Goal: Use online tool/utility

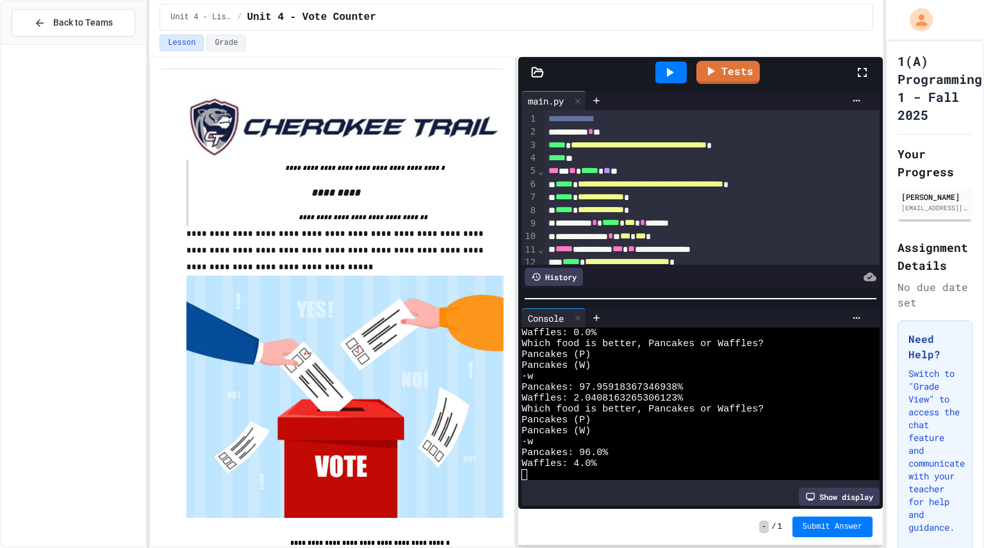
scroll to position [3149, 0]
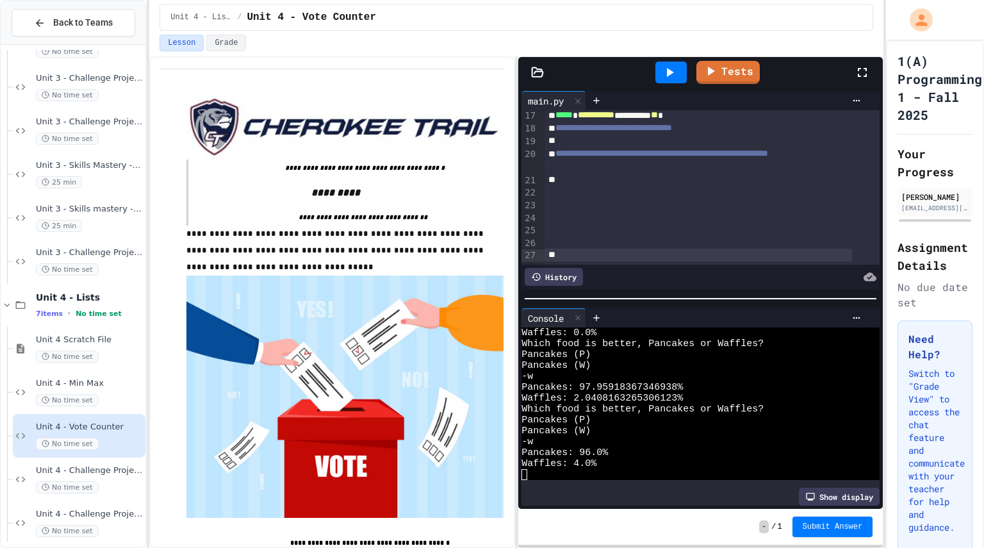
click at [636, 247] on div "**********" at bounding box center [713, 81] width 336 height 366
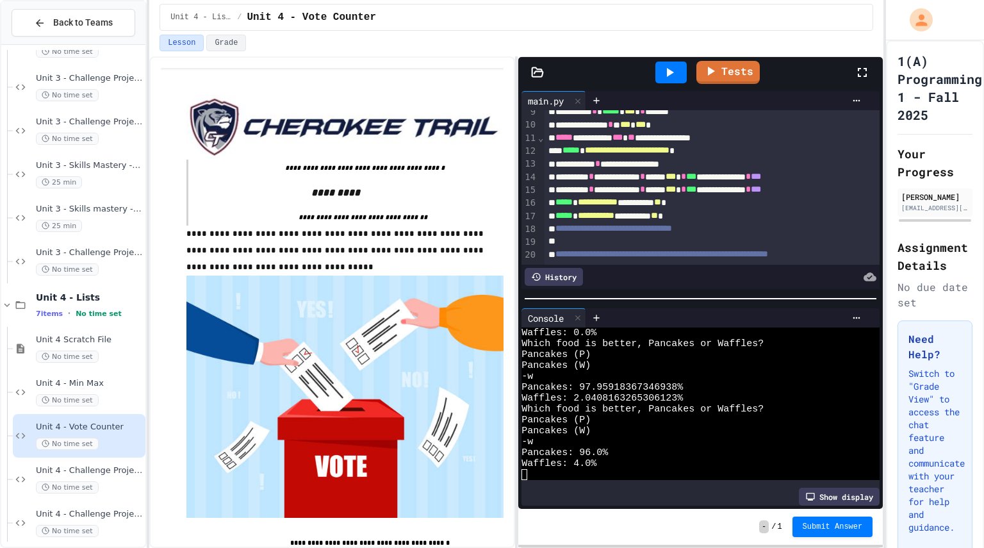
scroll to position [112, 0]
click at [729, 308] on div at bounding box center [726, 317] width 281 height 19
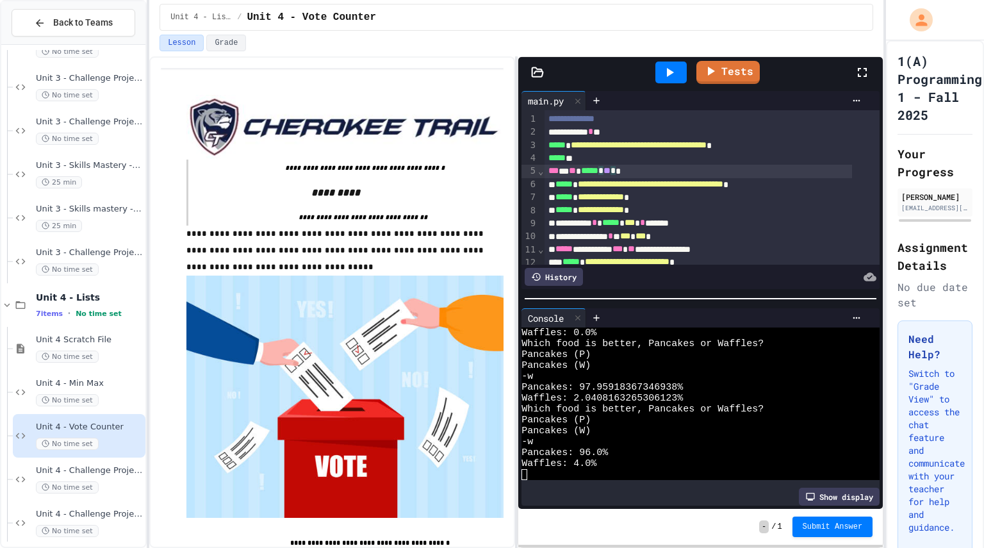
click at [631, 172] on div "*** * ** ***** * ** * *" at bounding box center [699, 171] width 308 height 13
click at [856, 67] on icon at bounding box center [862, 72] width 15 height 15
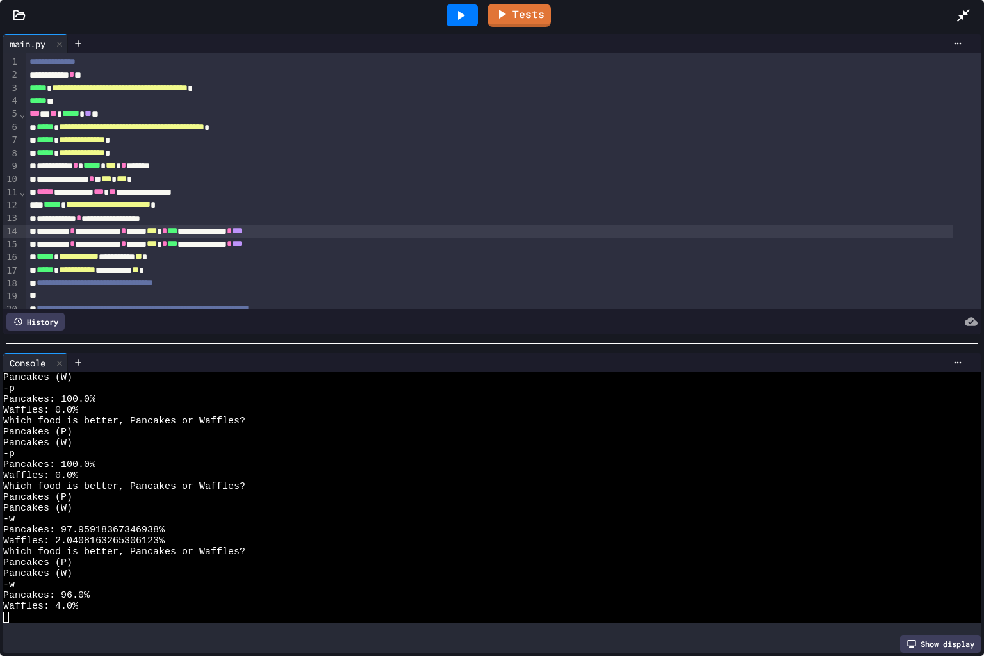
scroll to position [11, 0]
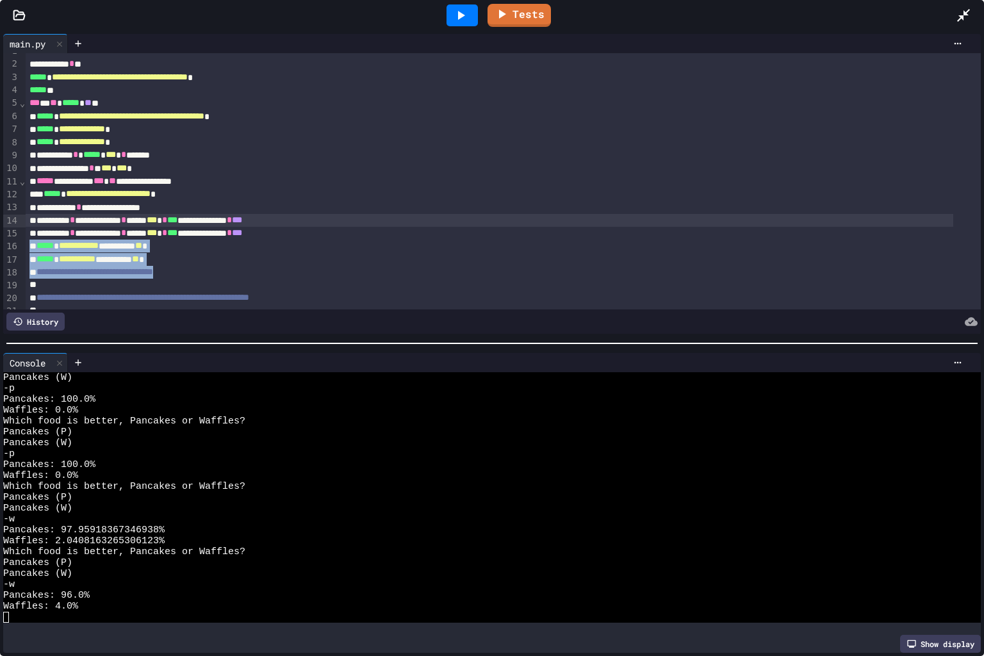
drag, startPoint x: 476, startPoint y: 324, endPoint x: 473, endPoint y: 236, distance: 88.5
click at [473, 236] on div "**********" at bounding box center [492, 193] width 978 height 281
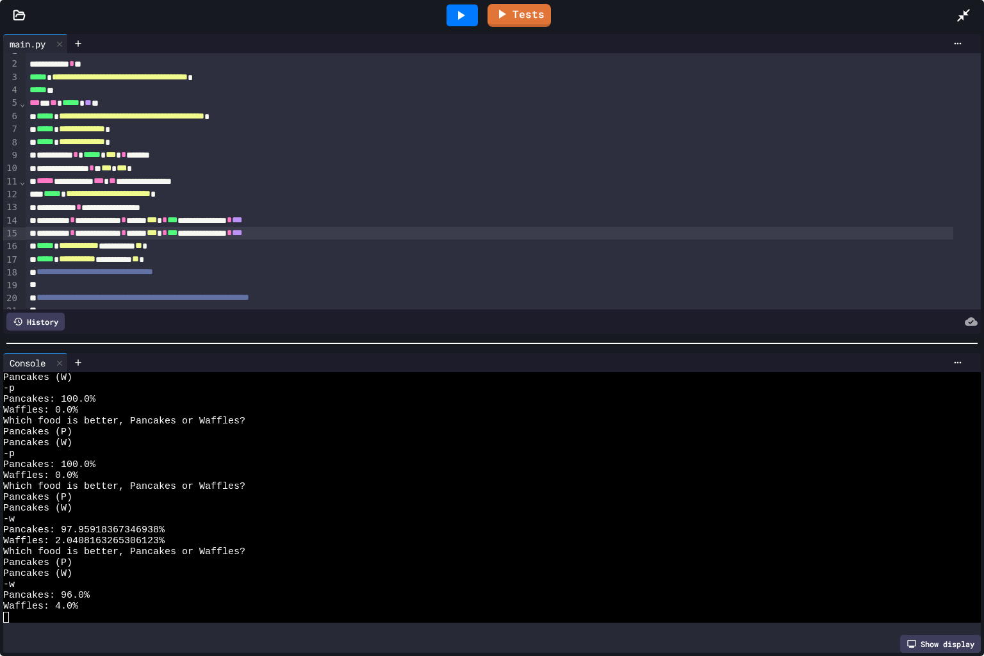
click at [473, 236] on div "**********" at bounding box center [490, 233] width 928 height 13
click at [463, 12] on icon at bounding box center [460, 15] width 15 height 15
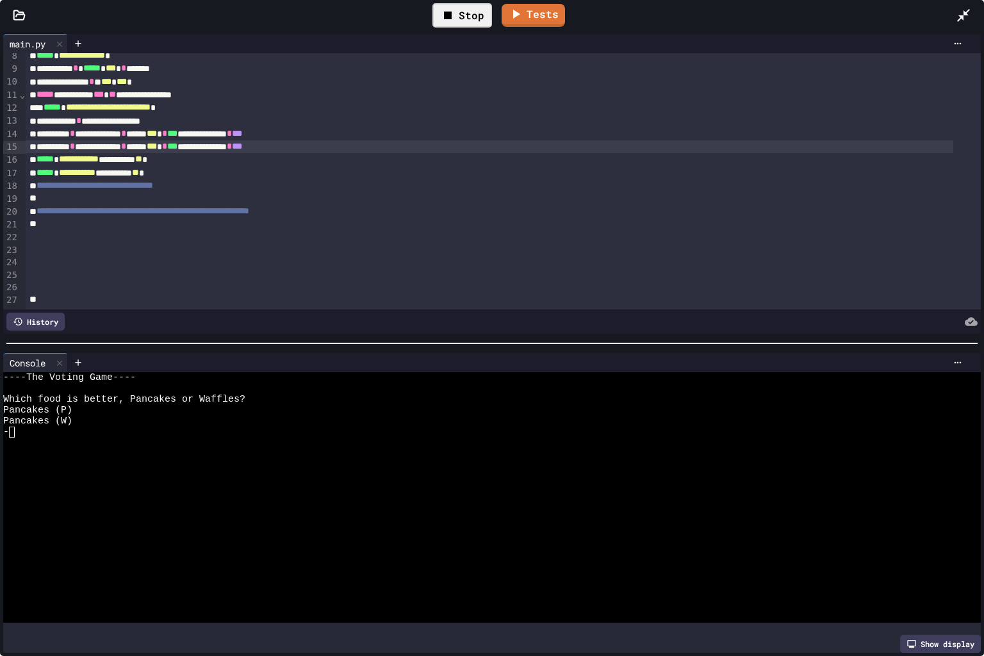
scroll to position [0, 0]
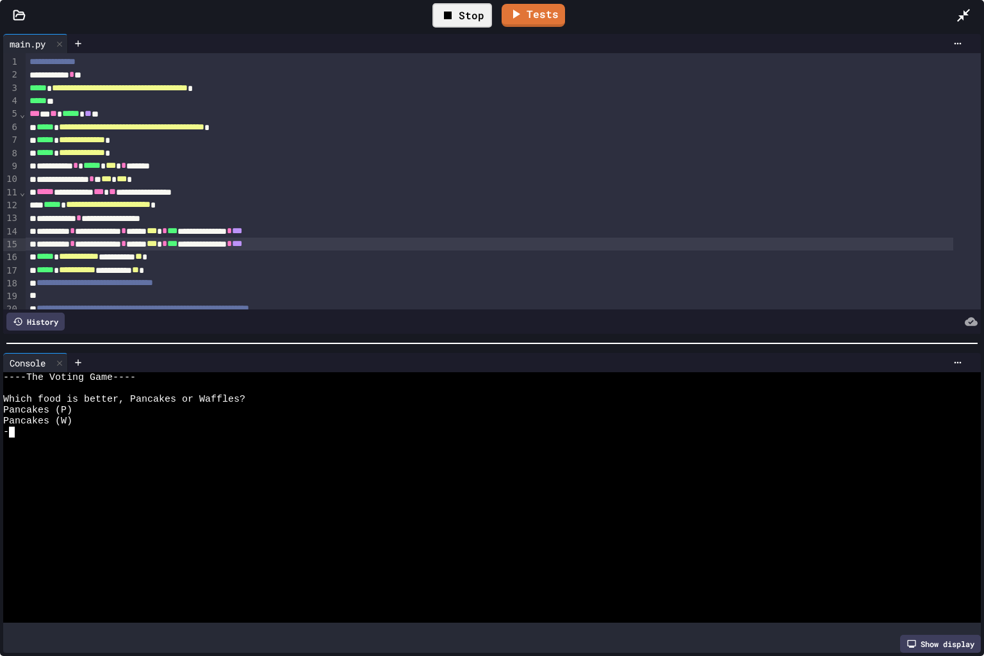
click at [297, 460] on div at bounding box center [481, 465] width 957 height 11
click at [968, 6] on div at bounding box center [970, 15] width 28 height 37
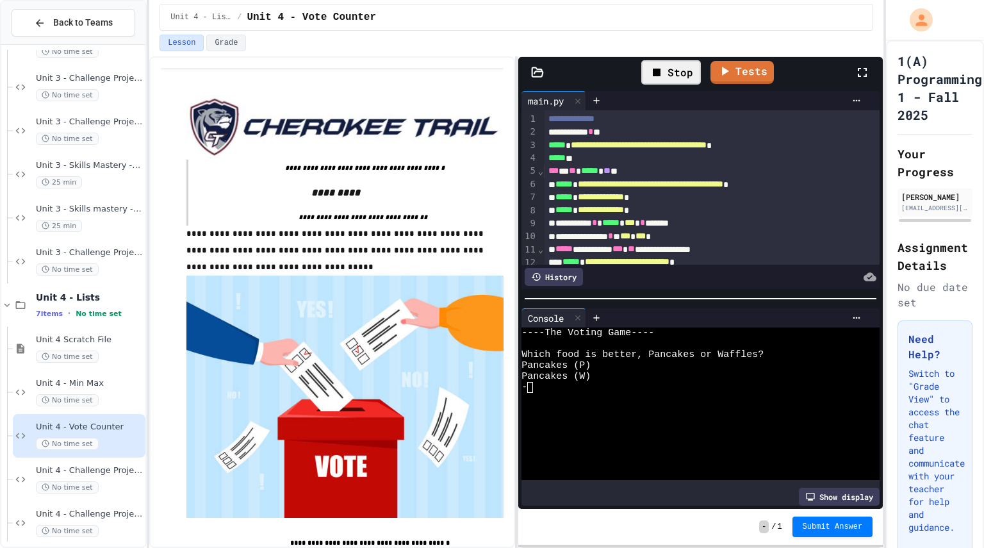
click at [799, 199] on div "**********" at bounding box center [699, 197] width 308 height 13
click at [856, 75] on icon at bounding box center [862, 72] width 15 height 15
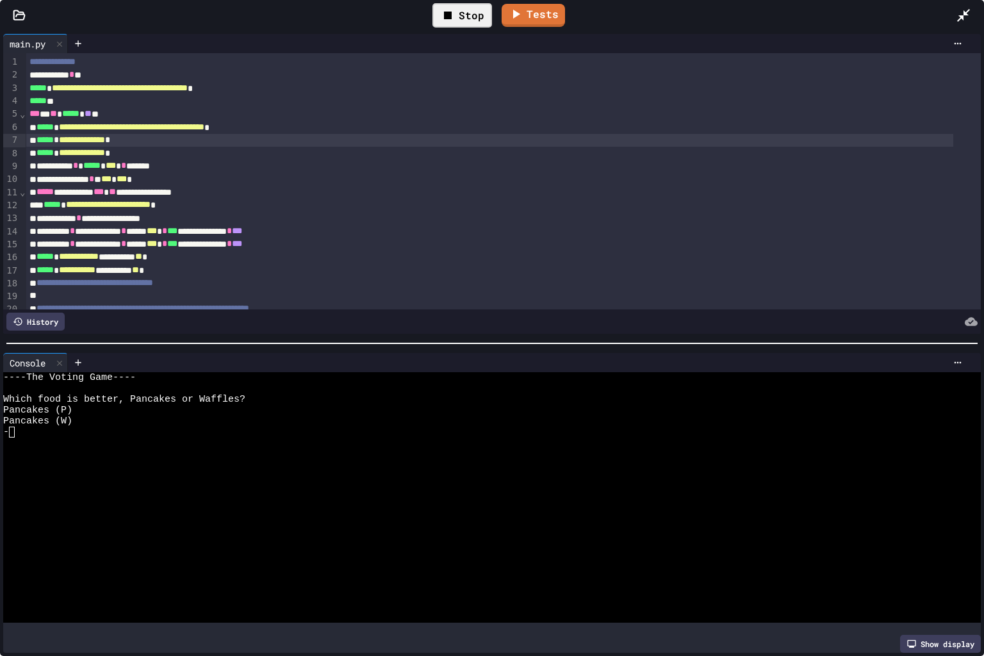
click at [394, 470] on div at bounding box center [481, 475] width 957 height 11
click at [479, 7] on div "Stop" at bounding box center [463, 15] width 60 height 24
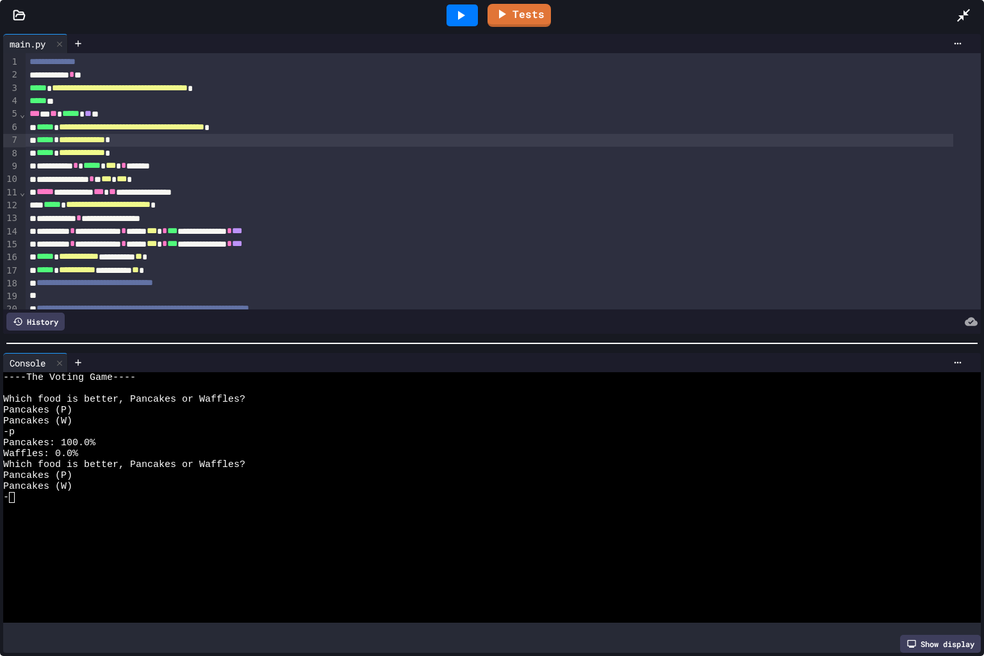
click at [468, 13] on icon at bounding box center [460, 15] width 15 height 15
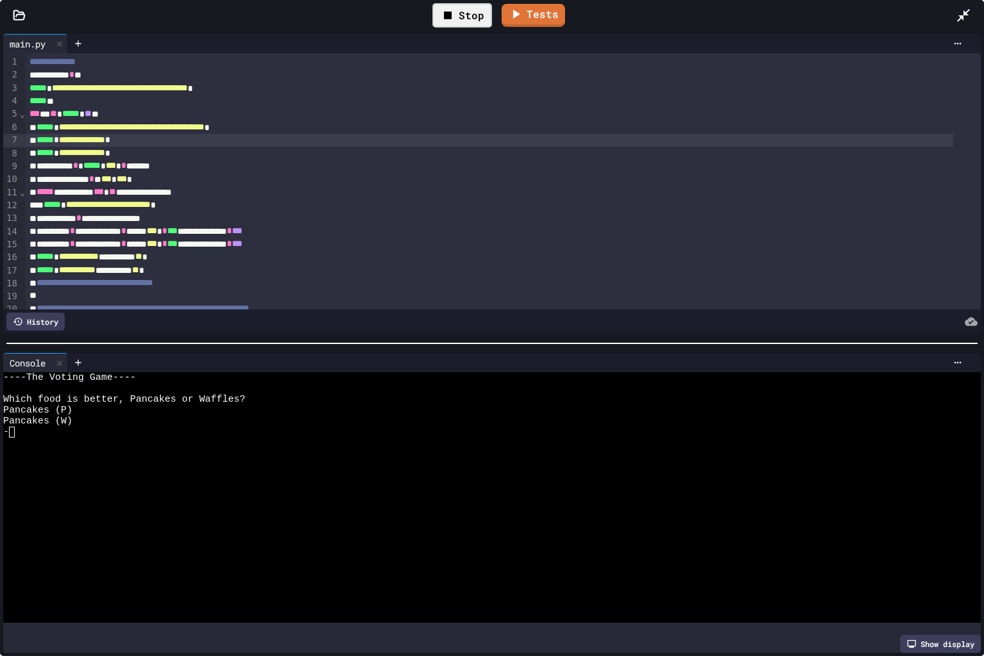
click at [233, 483] on div at bounding box center [481, 486] width 957 height 11
click at [24, 431] on div "-" at bounding box center [481, 432] width 957 height 11
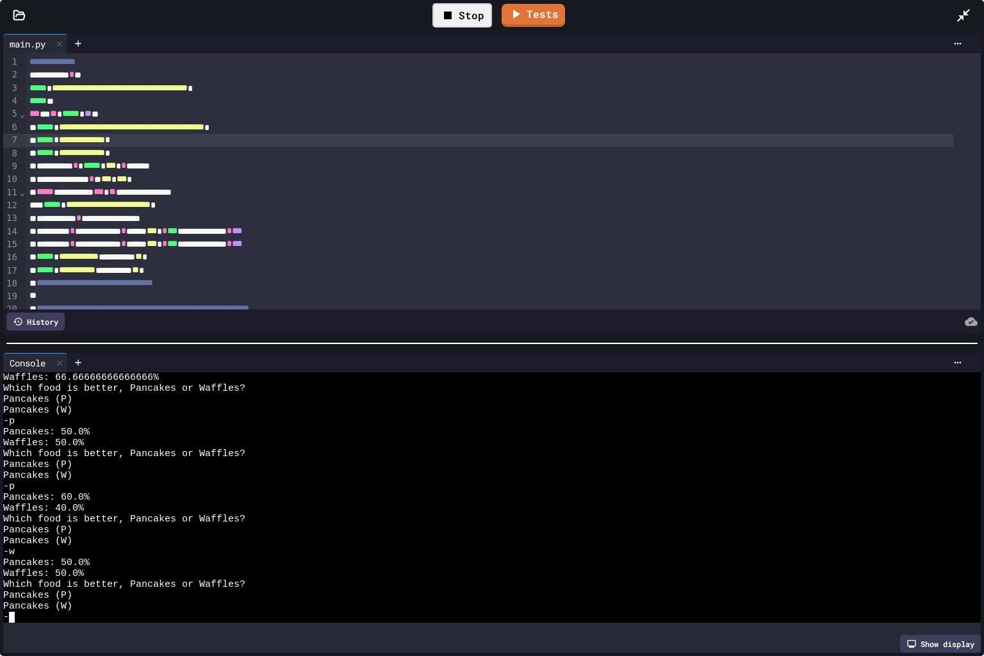
scroll to position [207, 0]
click at [105, 153] on span "**********" at bounding box center [82, 152] width 46 height 9
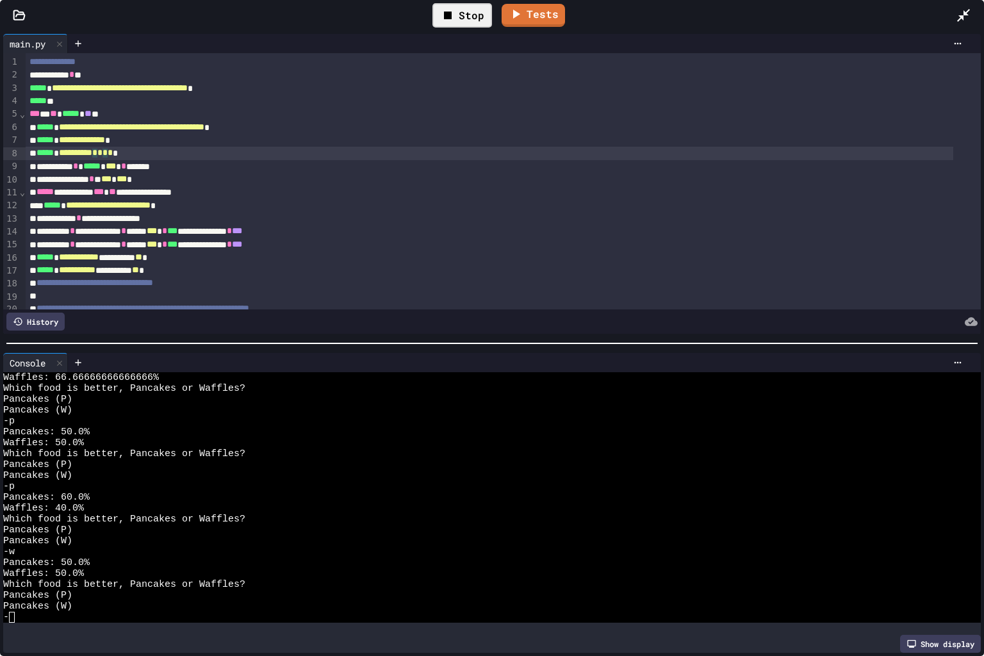
click at [17, 547] on div "-" at bounding box center [481, 617] width 957 height 11
click at [38, 547] on div "-" at bounding box center [481, 617] width 957 height 11
type textarea "*"
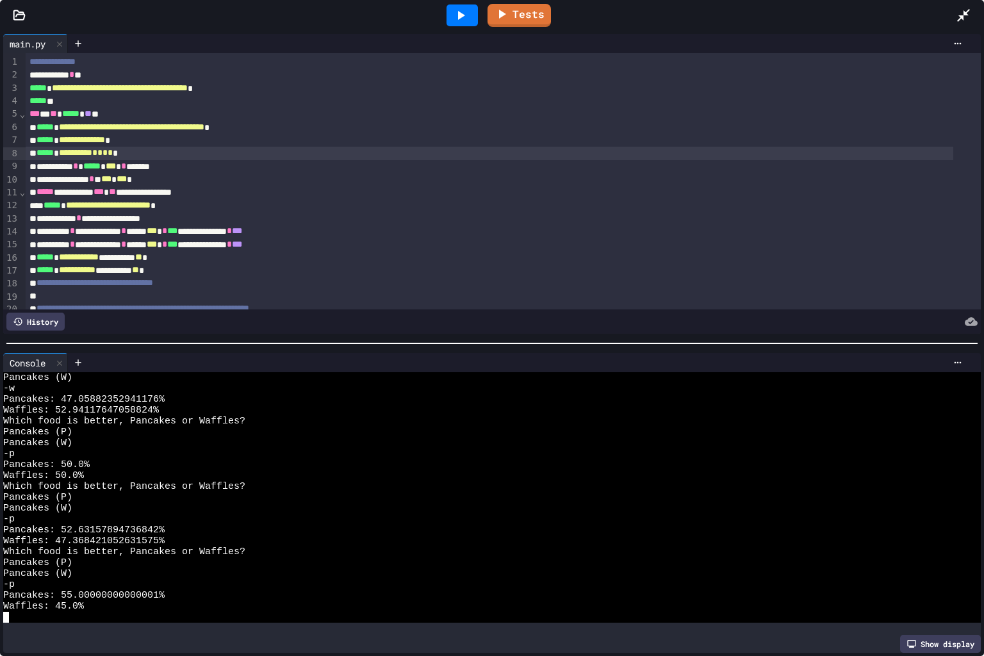
scroll to position [1090, 0]
click at [458, 21] on icon at bounding box center [460, 15] width 15 height 15
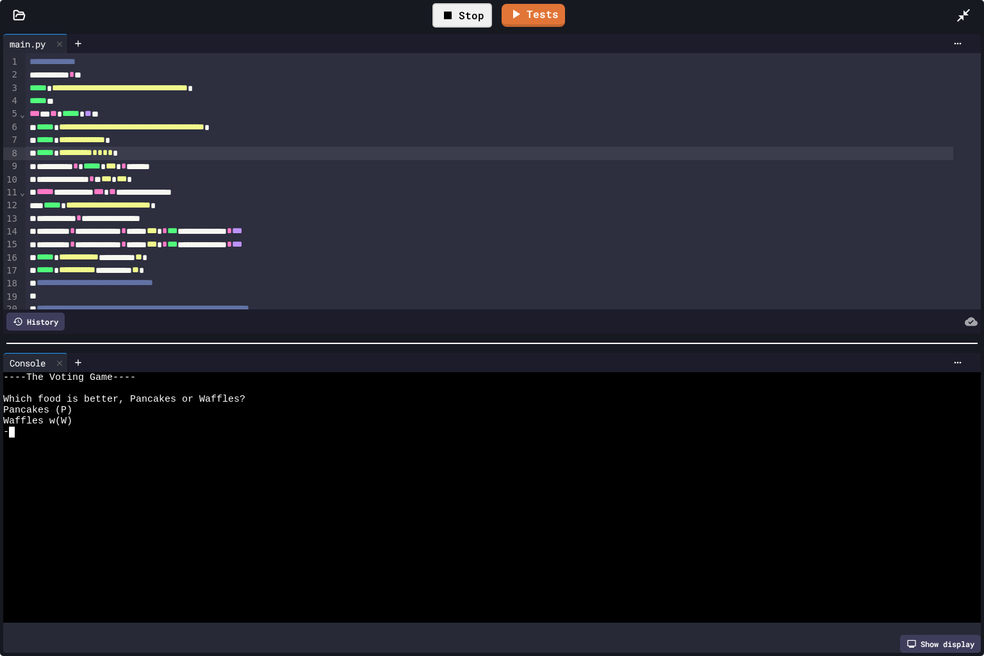
click at [169, 463] on div at bounding box center [481, 465] width 957 height 11
click at [97, 155] on span "*" at bounding box center [94, 152] width 5 height 9
click at [447, 5] on div "Stop" at bounding box center [463, 15] width 60 height 24
click at [447, 5] on div at bounding box center [462, 15] width 31 height 22
click at [120, 449] on div at bounding box center [481, 454] width 957 height 11
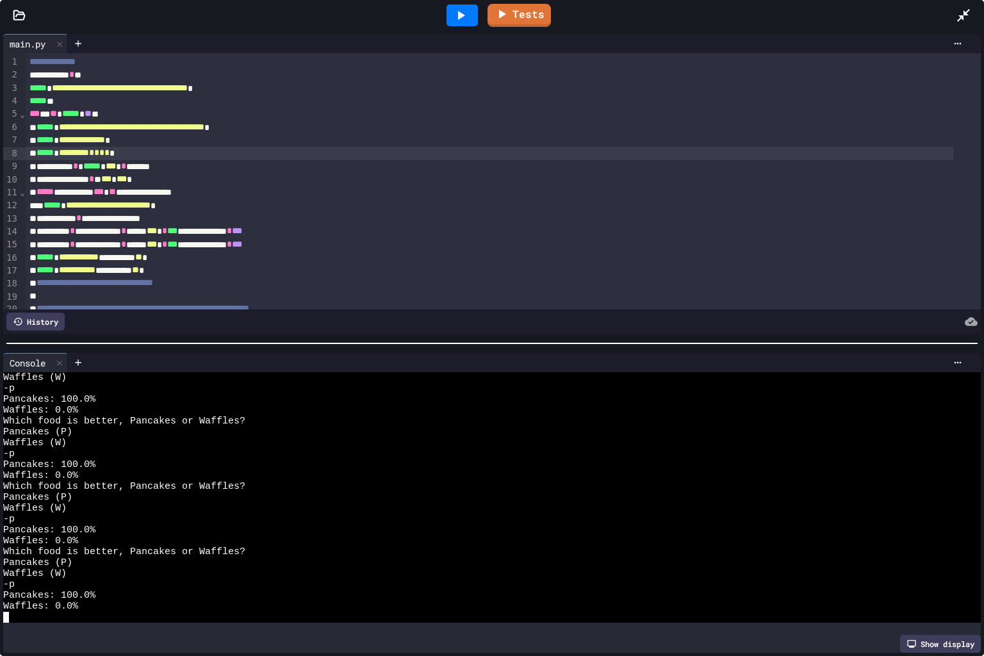
scroll to position [1090, 0]
click at [459, 16] on icon at bounding box center [461, 15] width 7 height 9
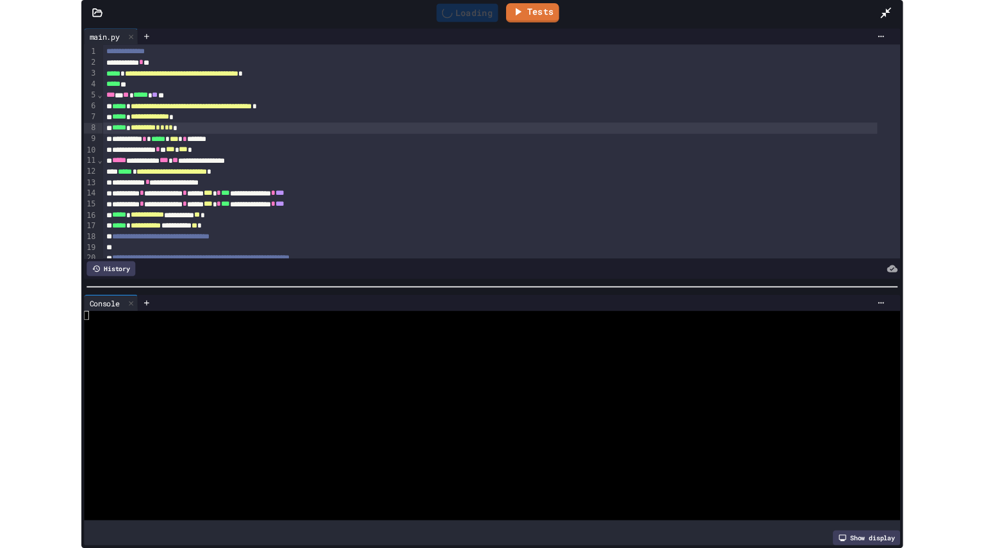
scroll to position [0, 0]
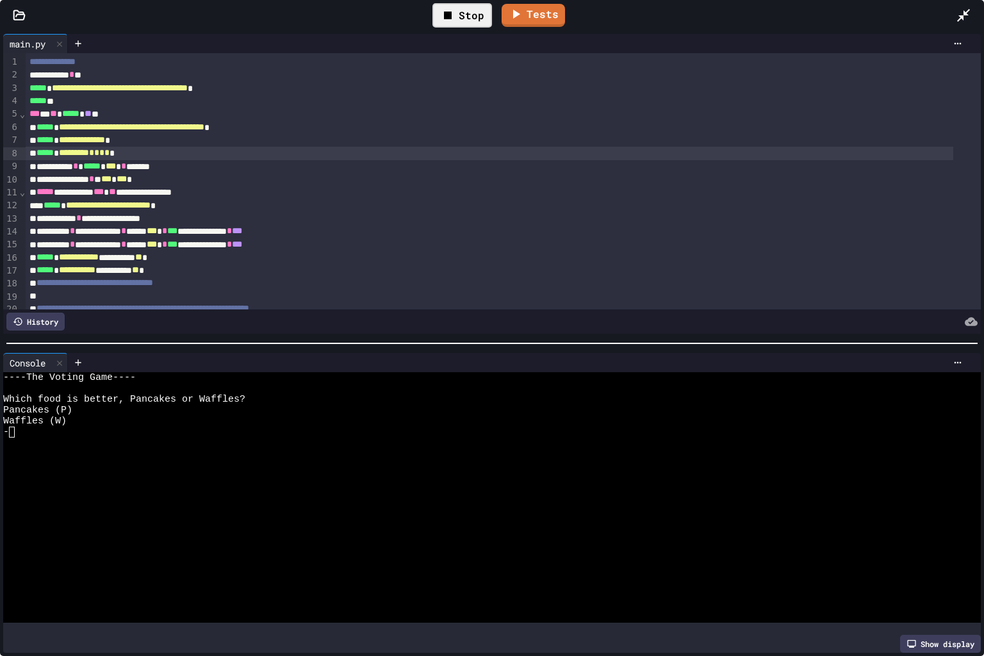
click at [270, 485] on div at bounding box center [481, 486] width 957 height 11
click at [965, 15] on icon at bounding box center [963, 15] width 13 height 13
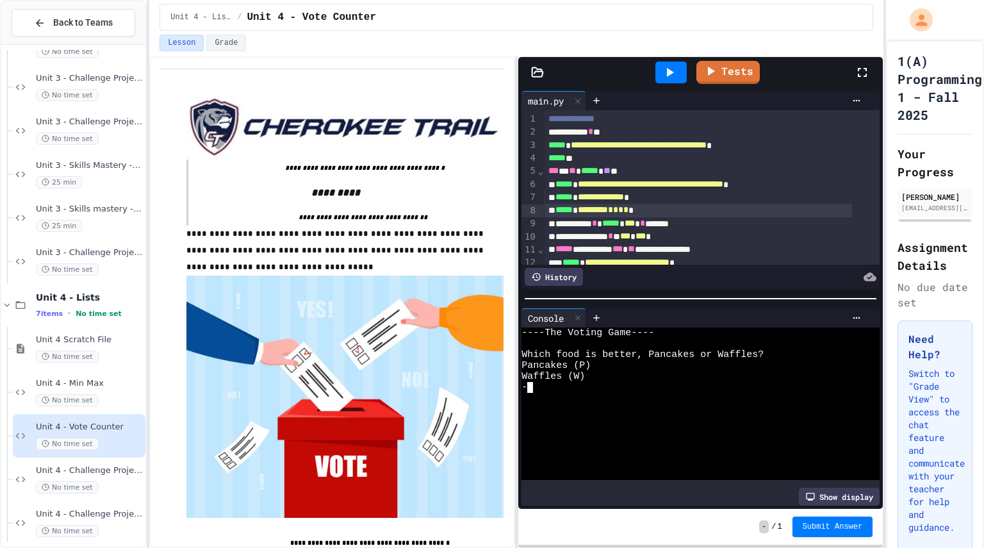
click at [588, 385] on div "-" at bounding box center [689, 387] width 335 height 11
